Goal: Check status: Check status

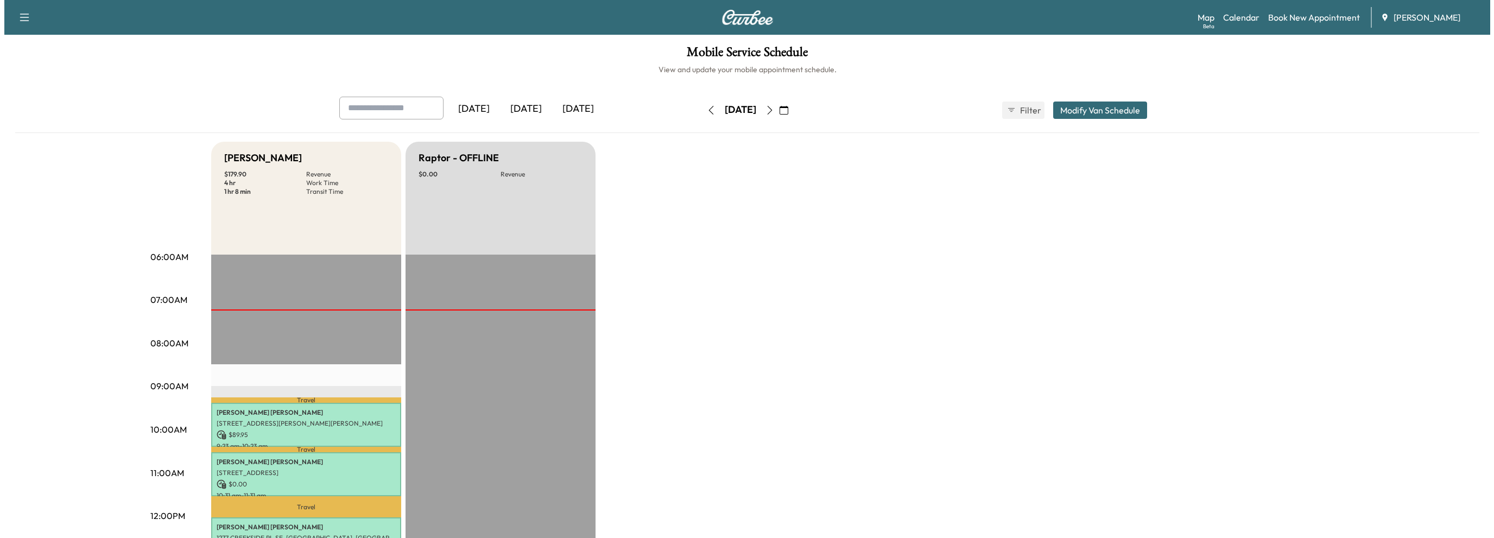
scroll to position [109, 0]
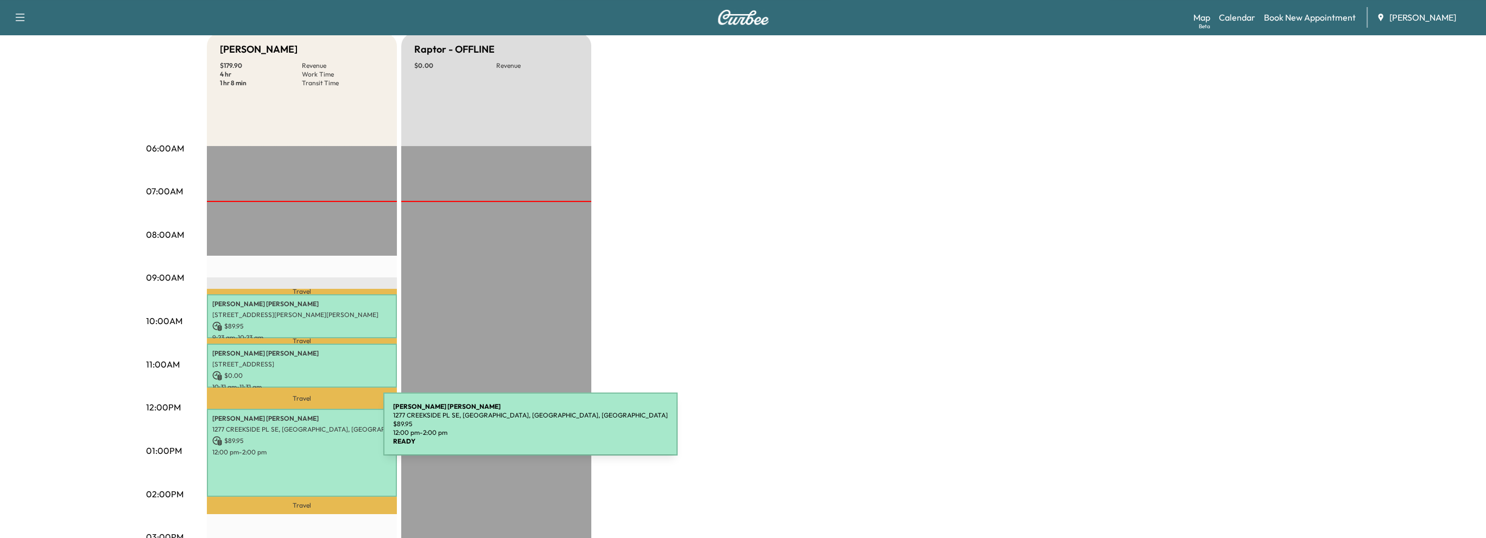
click at [302, 431] on div "[PERSON_NAME] [STREET_ADDRESS] $ 89.95 12:00 pm - 2:00 pm" at bounding box center [302, 453] width 190 height 88
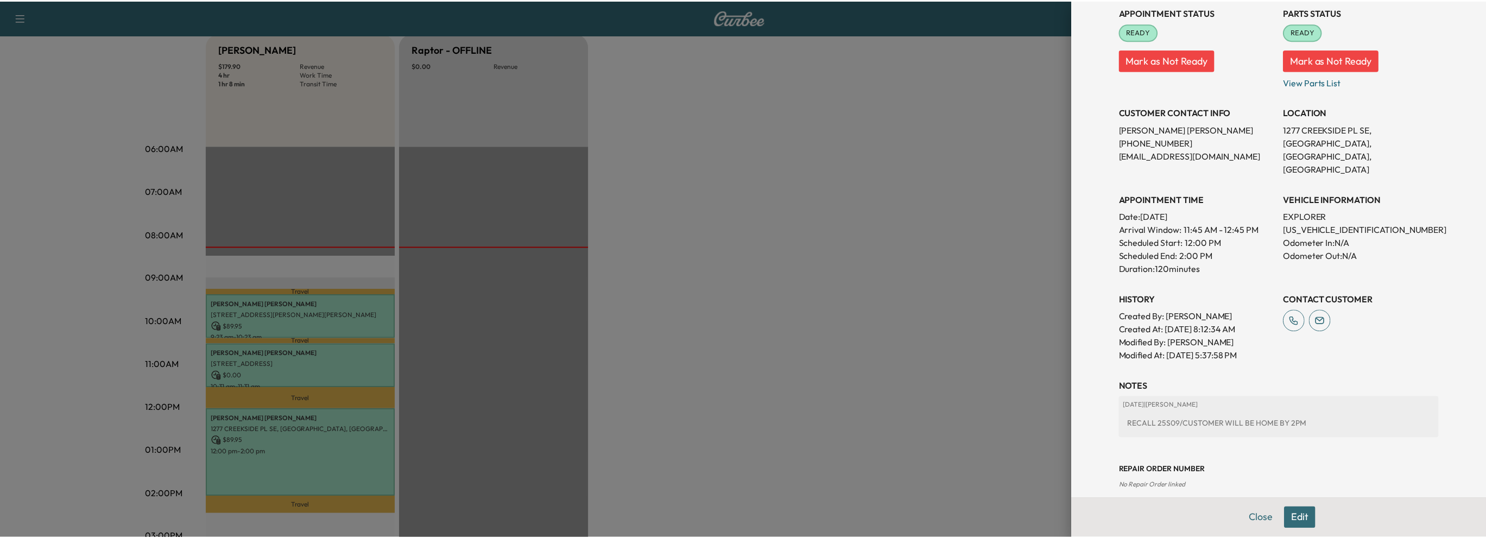
scroll to position [143, 0]
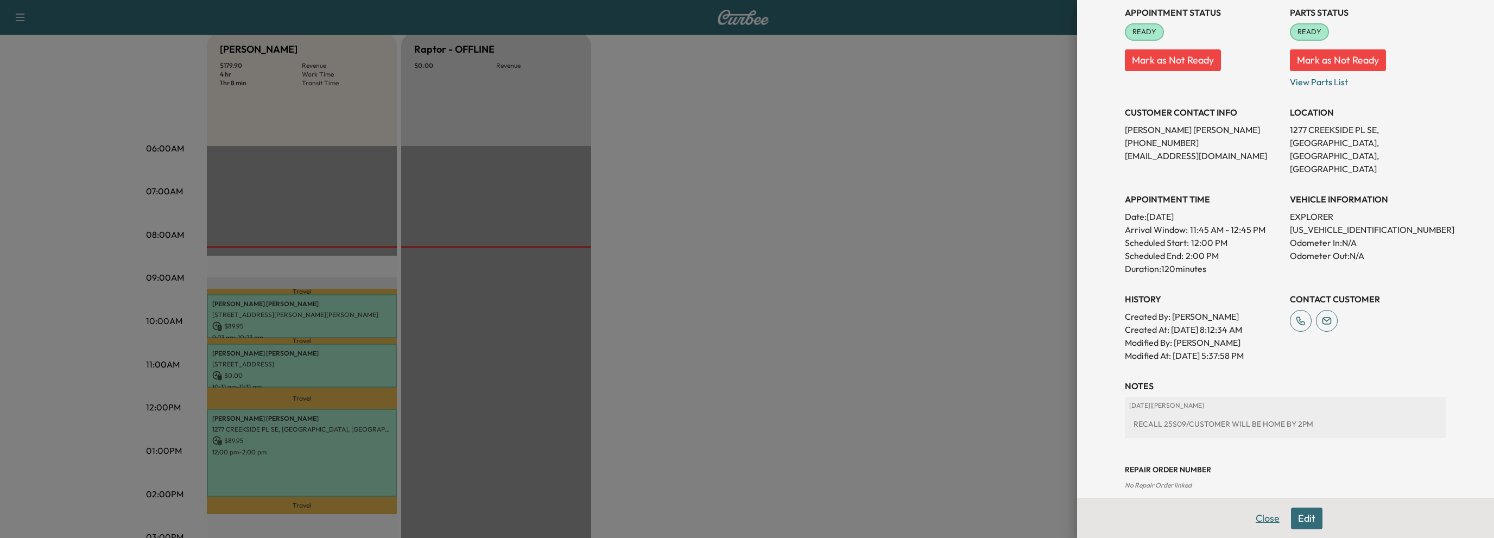
click at [1256, 519] on button "Close" at bounding box center [1268, 519] width 38 height 22
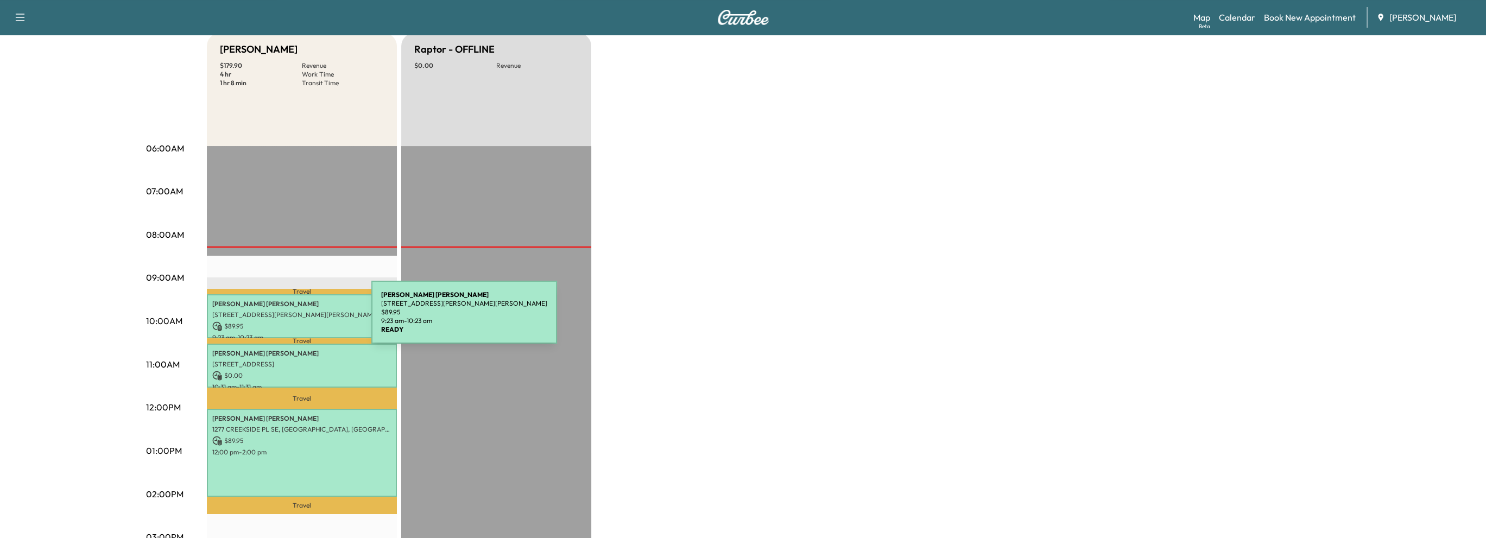
click at [290, 321] on p "$ 89.95" at bounding box center [301, 326] width 179 height 10
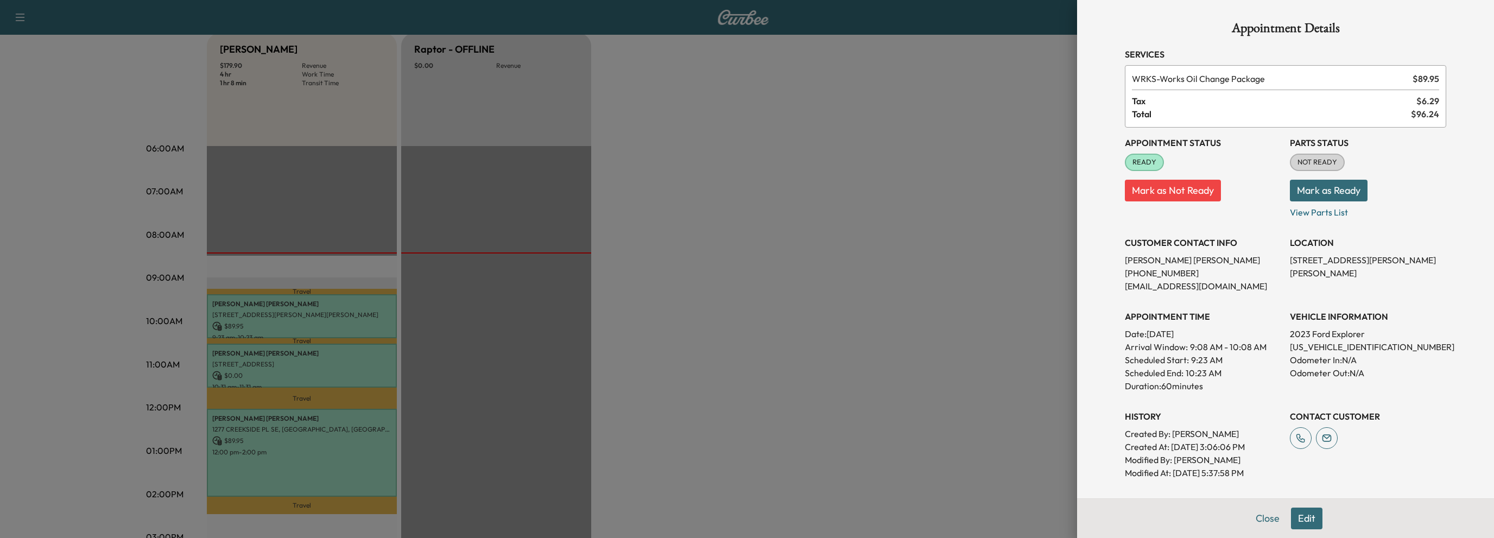
click at [1304, 188] on button "Mark as Ready" at bounding box center [1329, 191] width 78 height 22
click at [1260, 523] on button "Close" at bounding box center [1268, 519] width 38 height 22
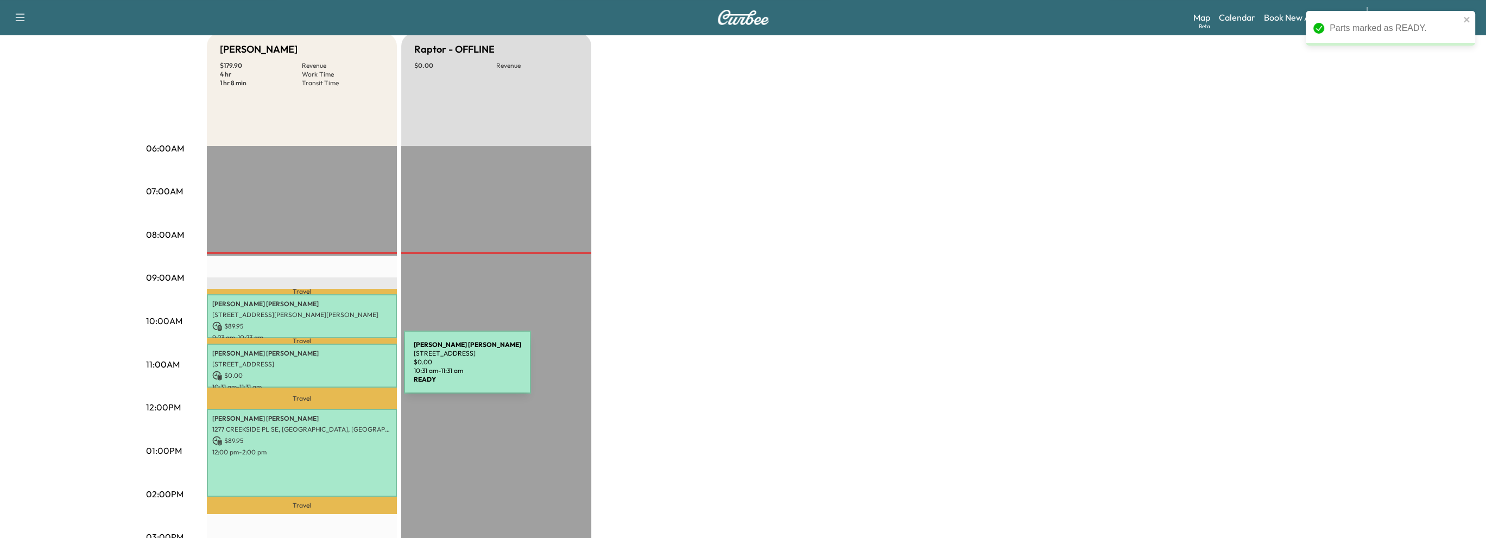
click at [308, 352] on p "[PERSON_NAME]" at bounding box center [301, 353] width 179 height 9
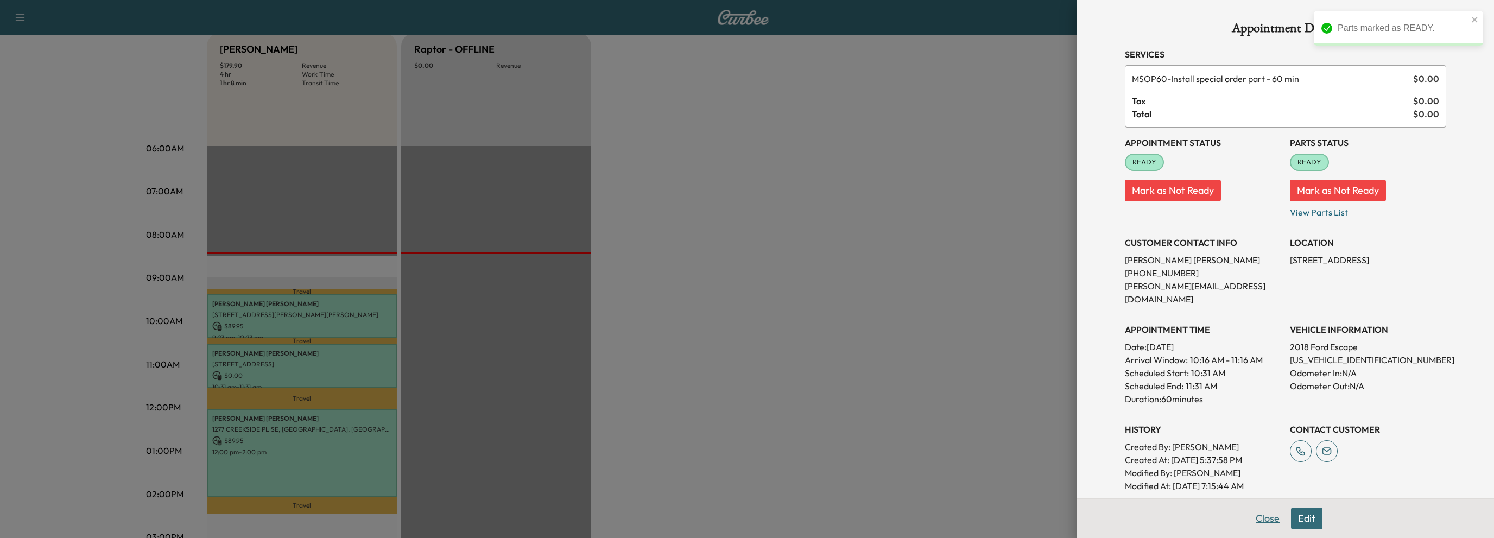
click at [1262, 518] on button "Close" at bounding box center [1268, 519] width 38 height 22
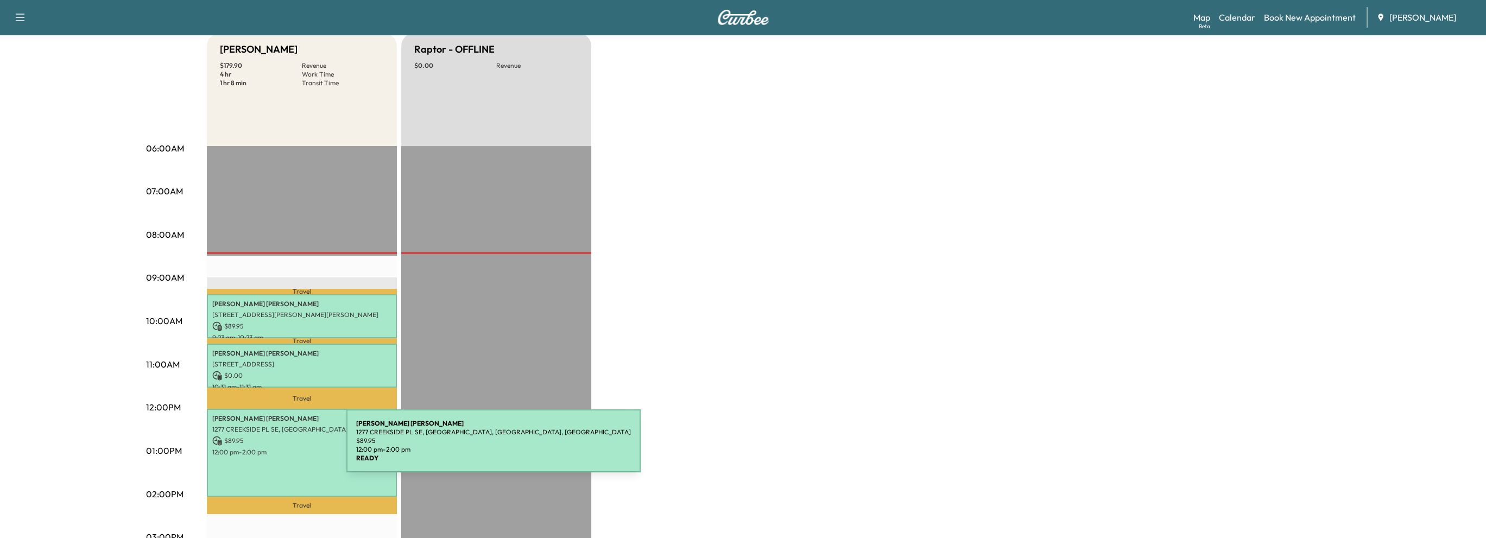
click at [265, 448] on p "12:00 pm - 2:00 pm" at bounding box center [301, 452] width 179 height 9
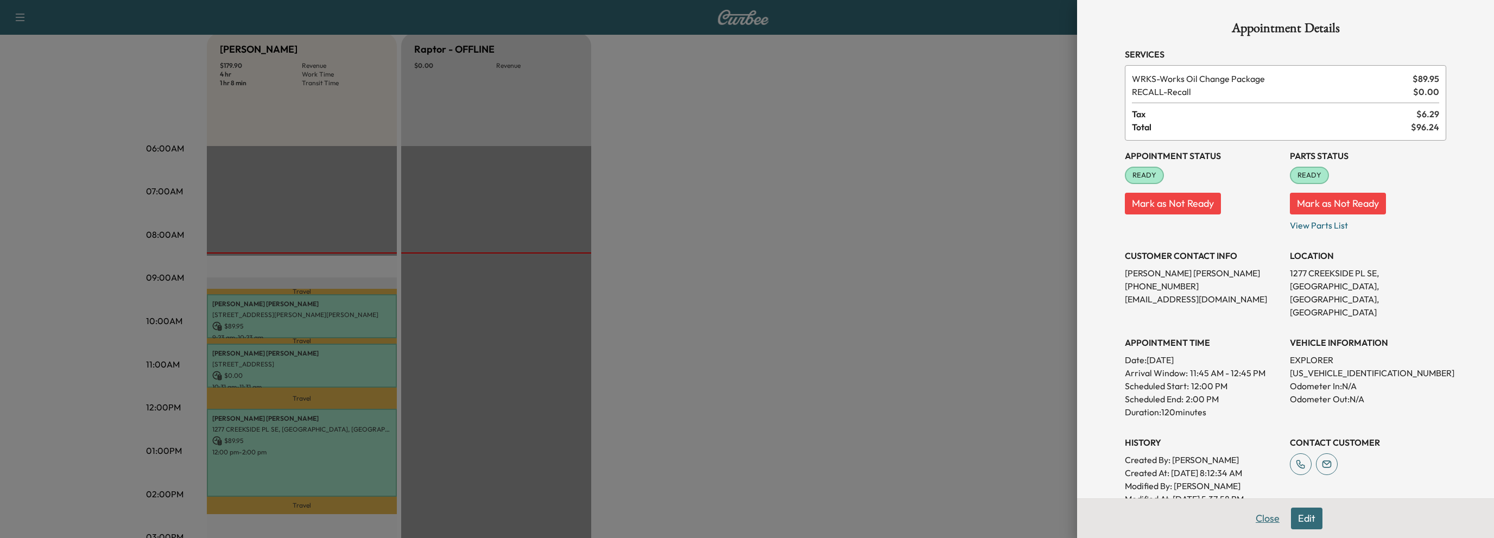
click at [1255, 520] on button "Close" at bounding box center [1268, 519] width 38 height 22
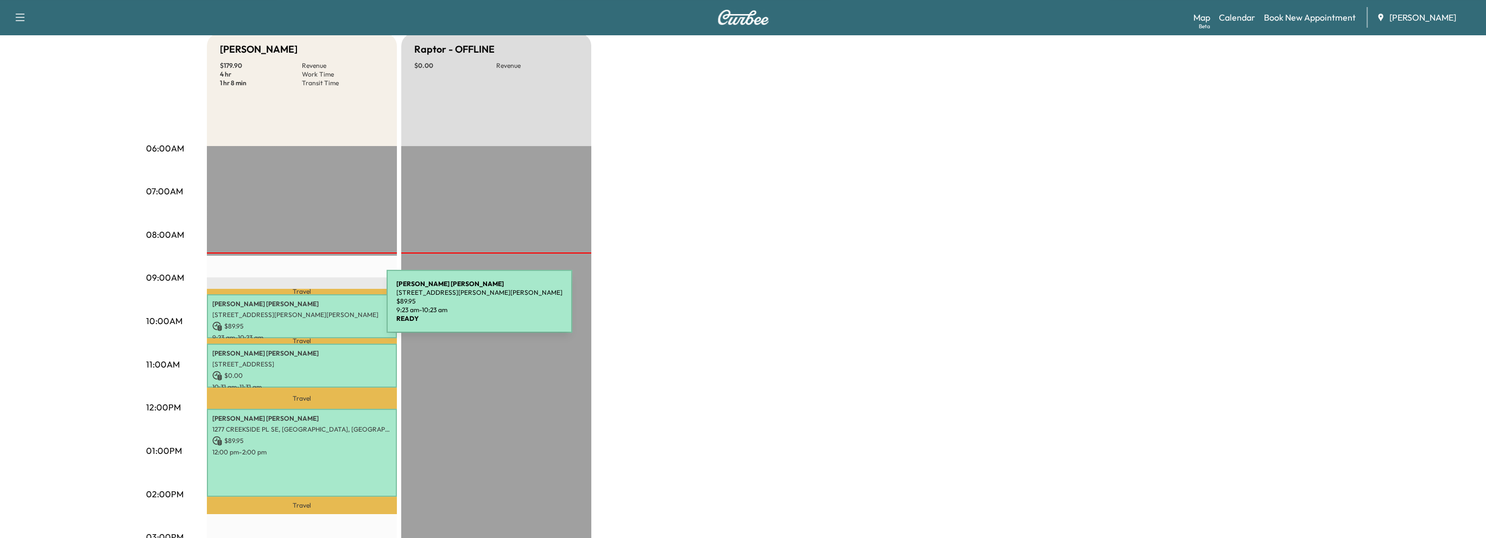
click at [305, 311] on p "[STREET_ADDRESS][PERSON_NAME][PERSON_NAME]" at bounding box center [301, 315] width 179 height 9
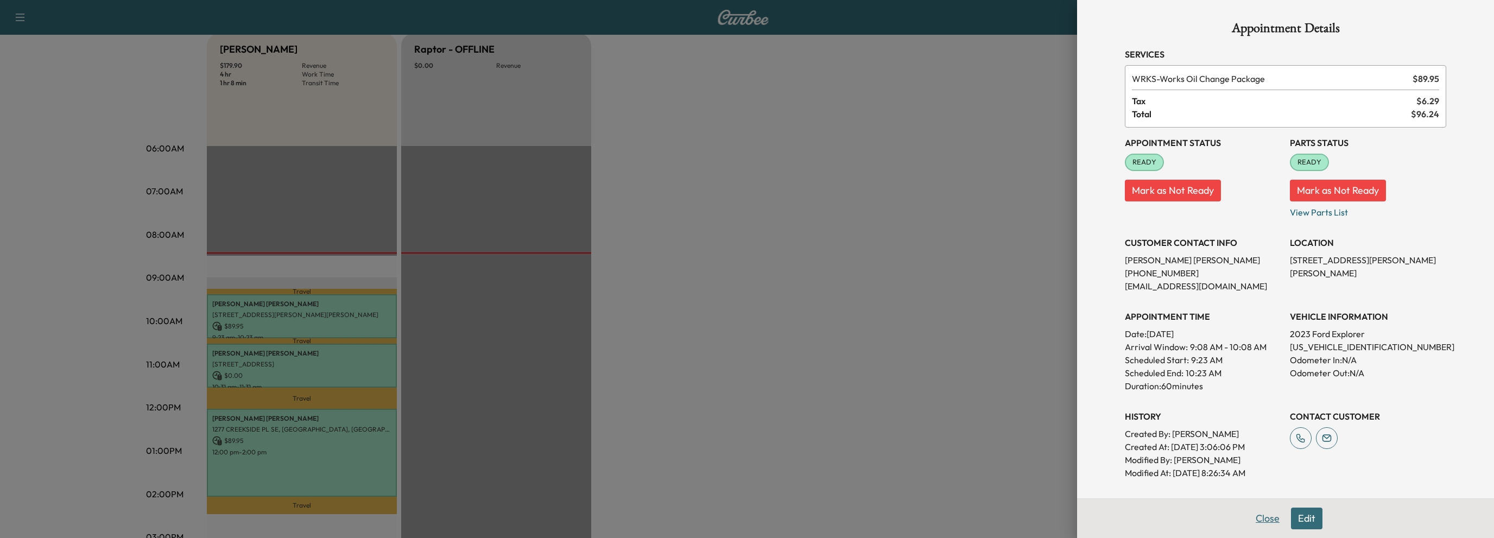
click at [1256, 517] on button "Close" at bounding box center [1268, 519] width 38 height 22
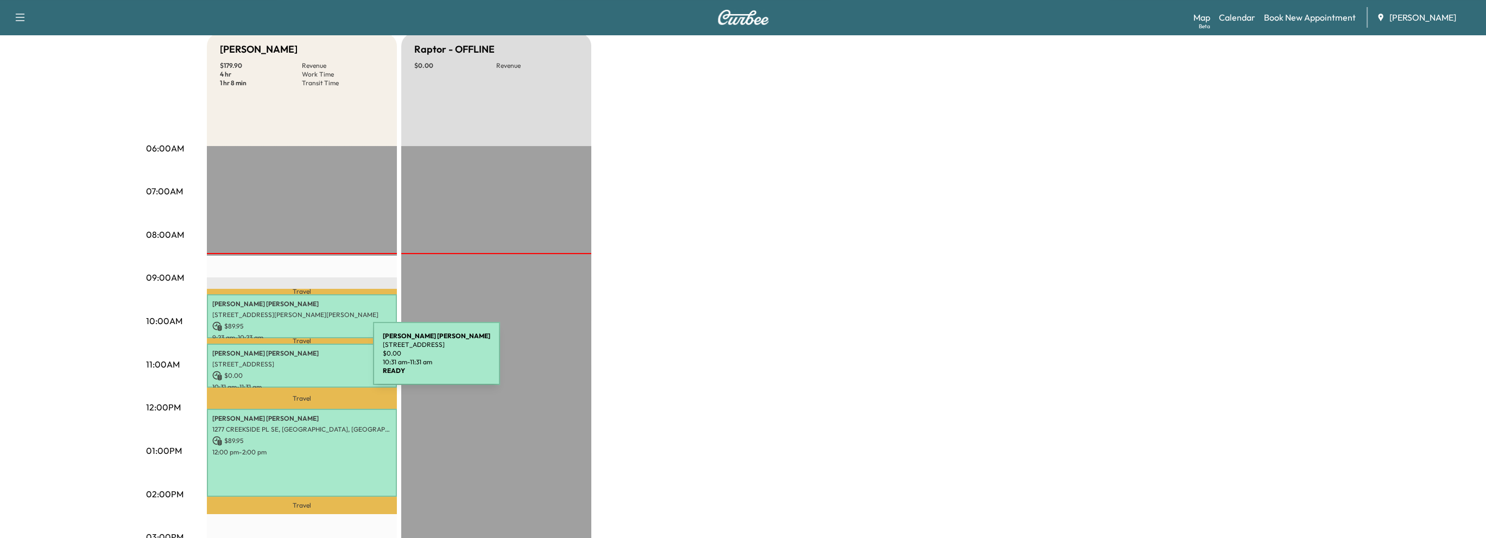
click at [292, 360] on p "[STREET_ADDRESS]" at bounding box center [301, 364] width 179 height 9
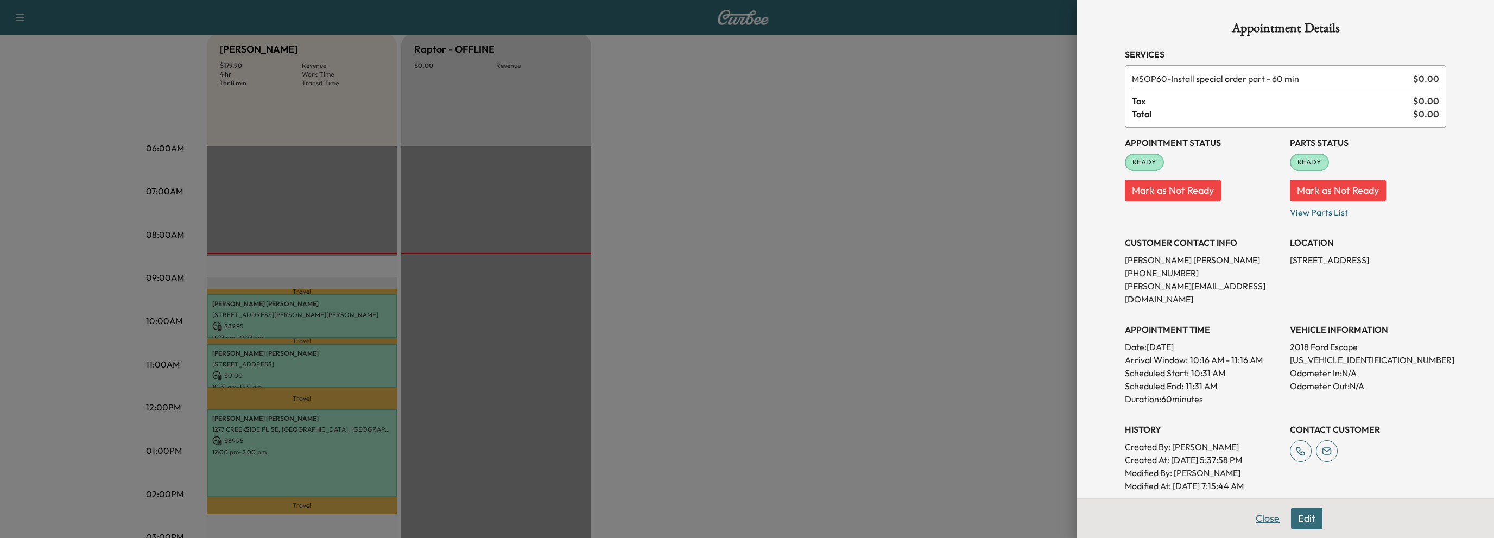
click at [1253, 520] on button "Close" at bounding box center [1268, 519] width 38 height 22
